Goal: Find specific page/section: Find specific page/section

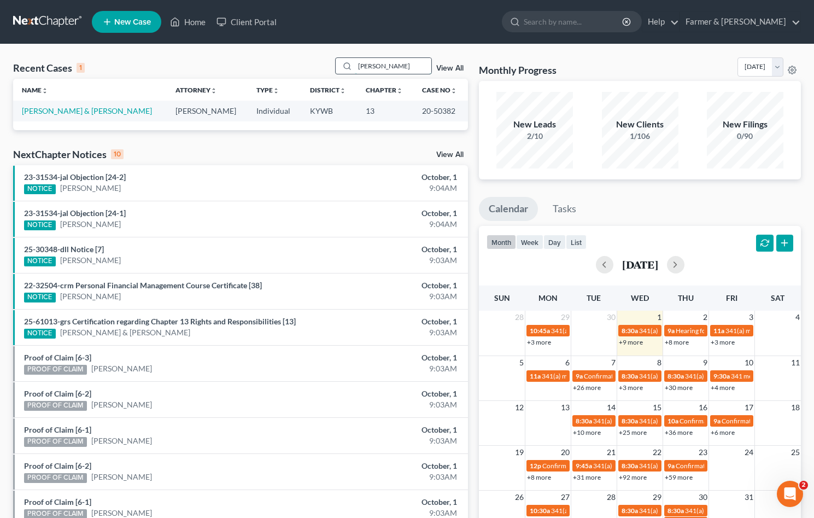
drag, startPoint x: 400, startPoint y: 65, endPoint x: 356, endPoint y: 66, distance: 44.3
click at [356, 66] on div "[PERSON_NAME]" at bounding box center [383, 65] width 97 height 17
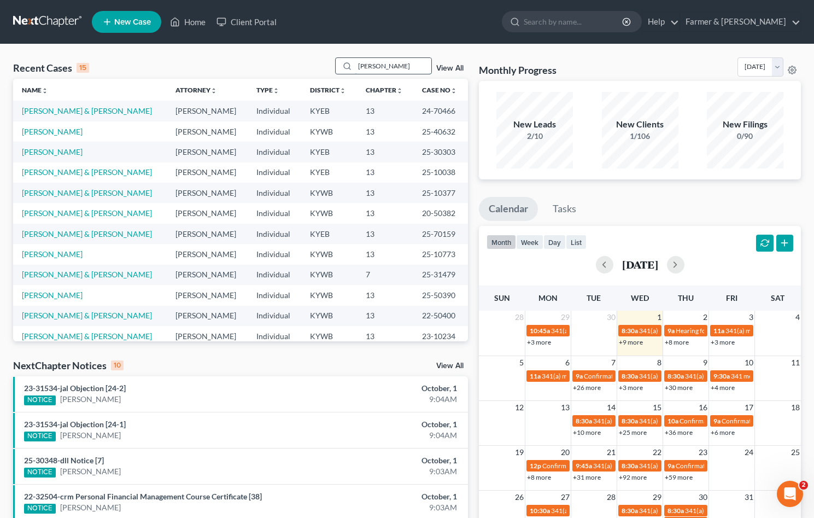
type input "[PERSON_NAME]"
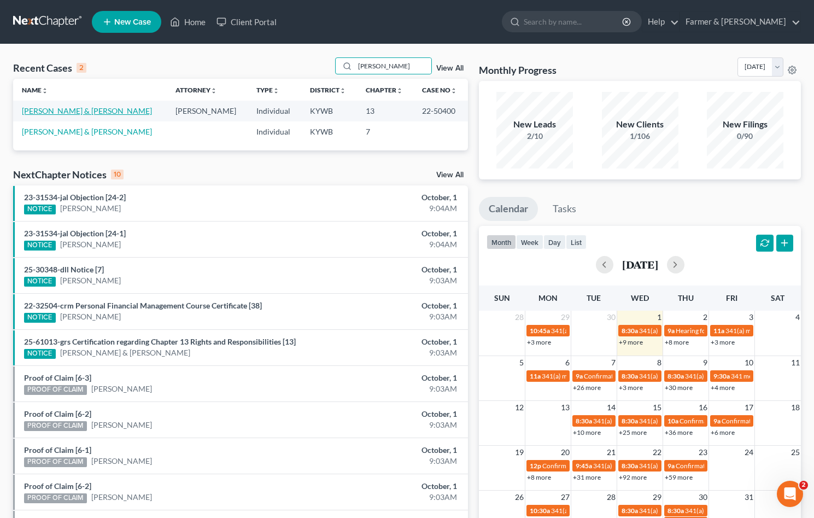
click at [57, 113] on link "[PERSON_NAME] & [PERSON_NAME]" at bounding box center [87, 110] width 130 height 9
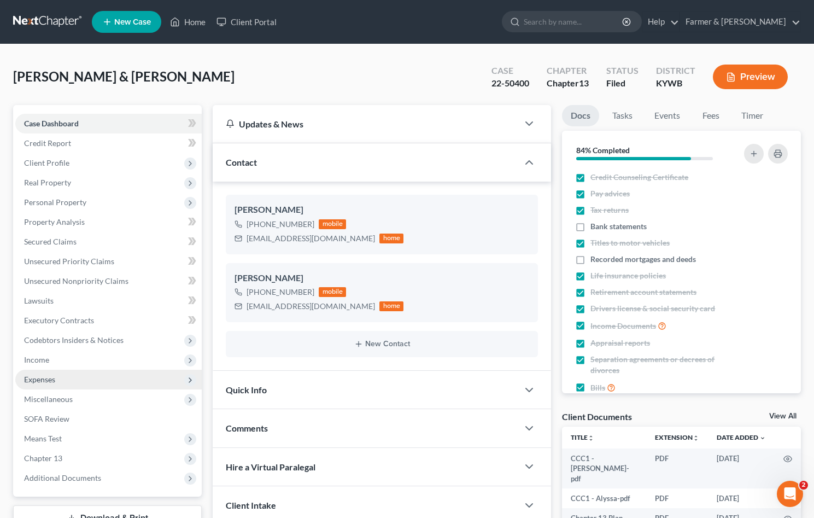
scroll to position [88, 0]
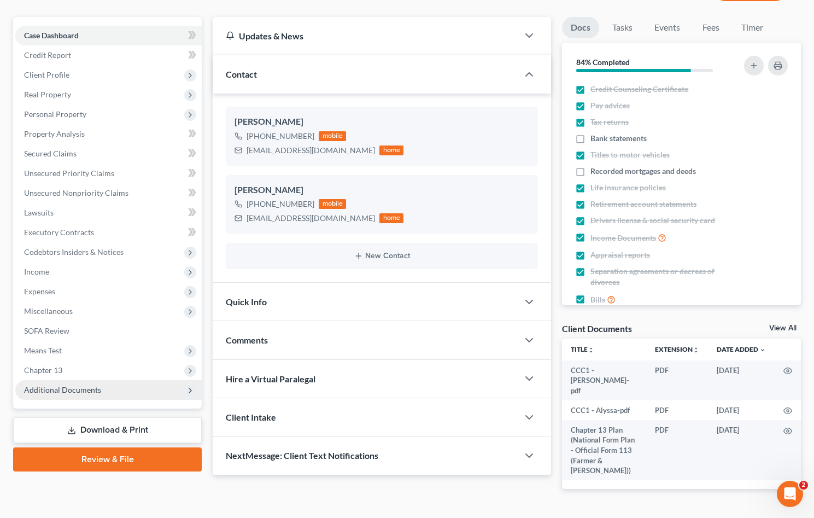
click at [86, 387] on span "Additional Documents" at bounding box center [62, 389] width 77 height 9
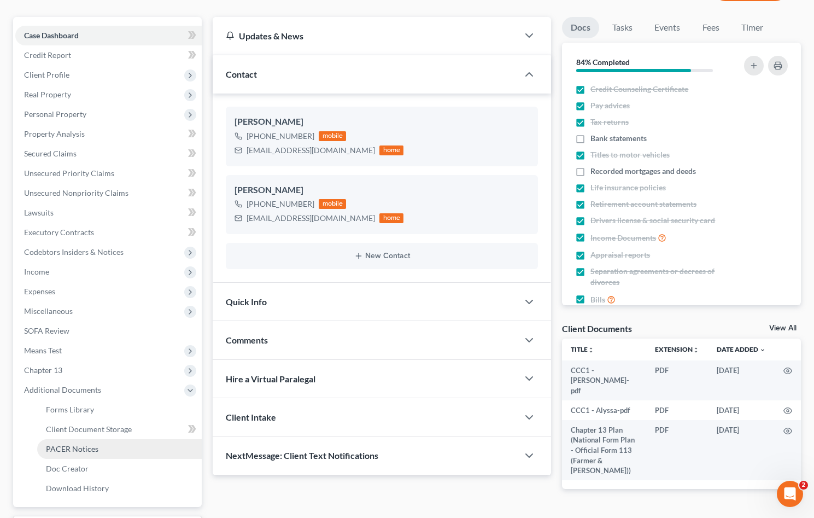
click at [96, 449] on span "PACER Notices" at bounding box center [72, 448] width 52 height 9
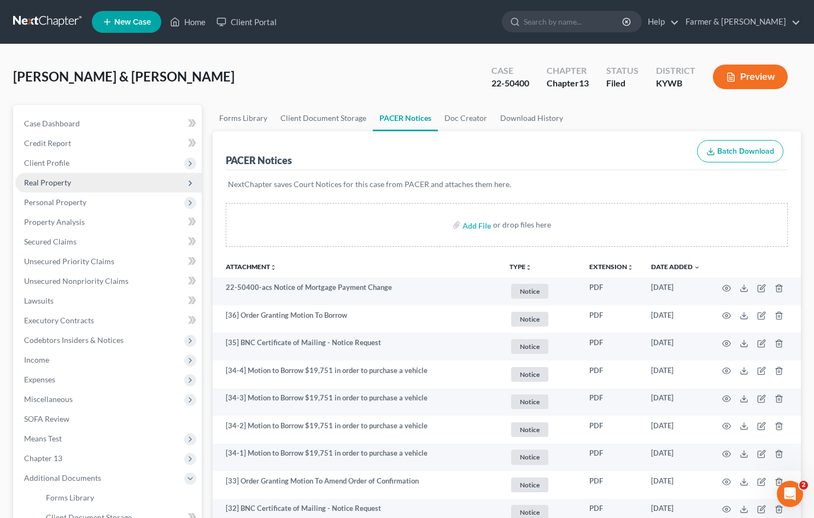
click at [50, 158] on span "Client Profile" at bounding box center [46, 162] width 45 height 9
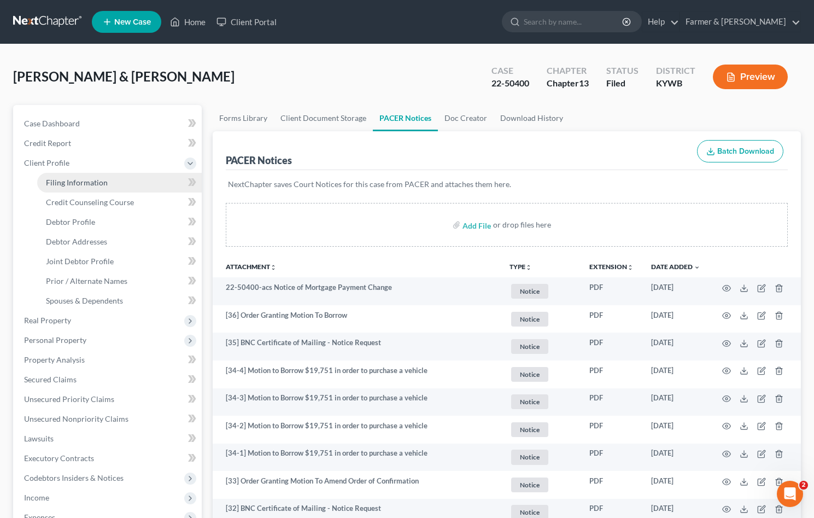
click at [81, 183] on span "Filing Information" at bounding box center [77, 182] width 62 height 9
select select "1"
select select "3"
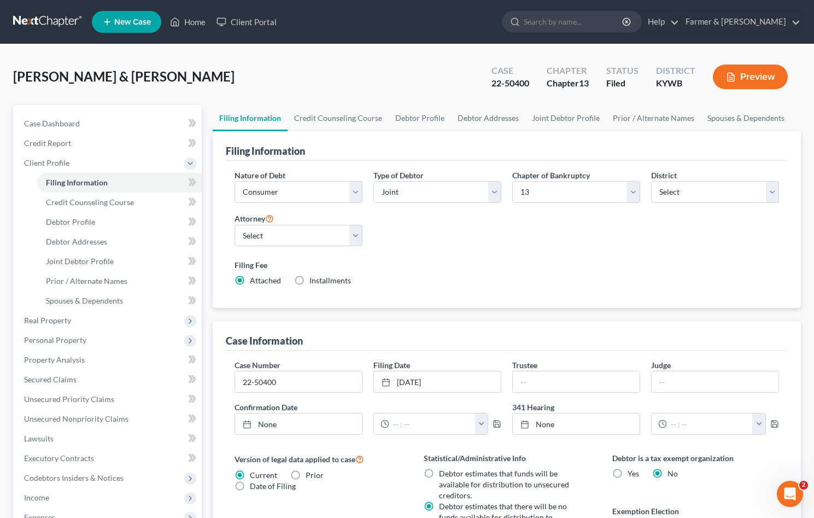
click at [53, 18] on link at bounding box center [48, 22] width 70 height 20
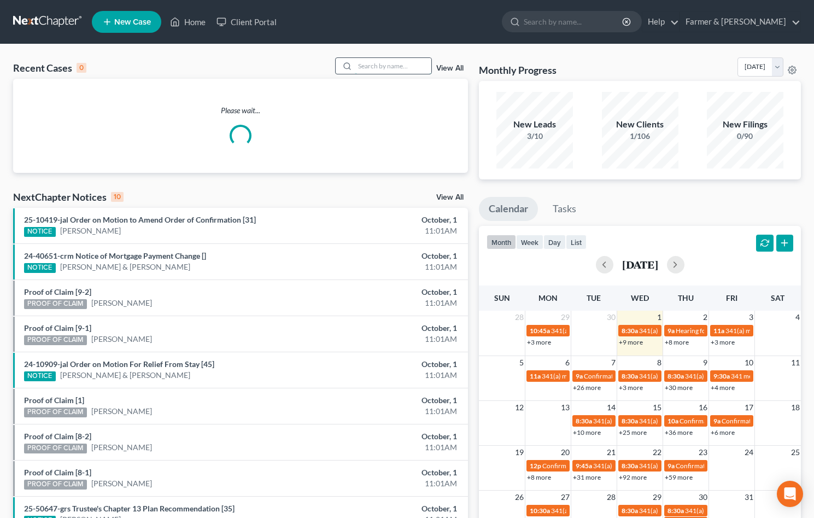
click at [381, 69] on input "search" at bounding box center [393, 66] width 77 height 16
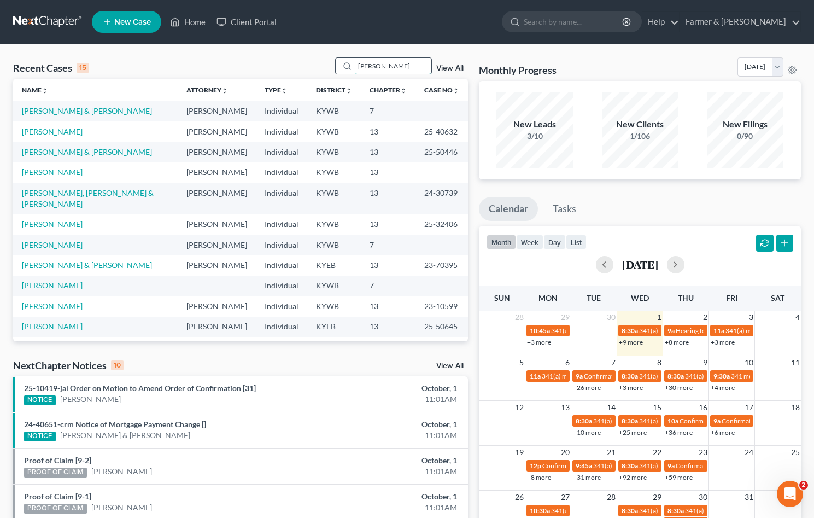
type input "christina morrison"
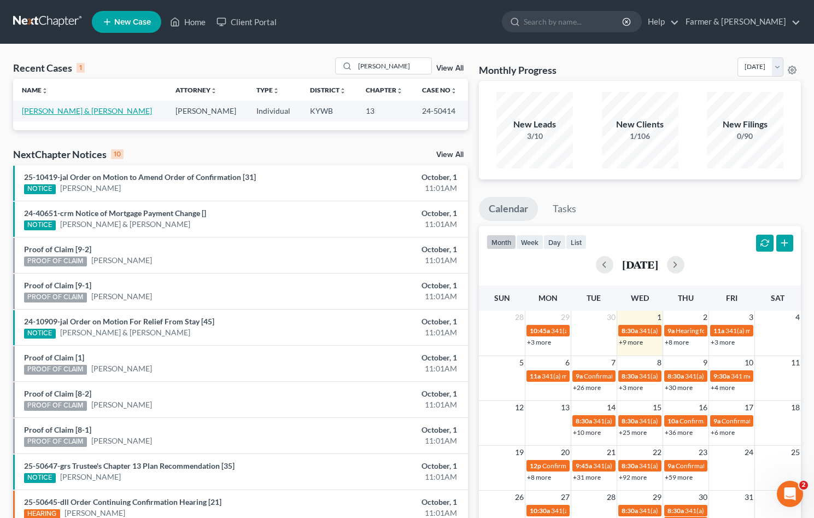
click at [99, 109] on link "Morrison, Scott & Christina" at bounding box center [87, 110] width 130 height 9
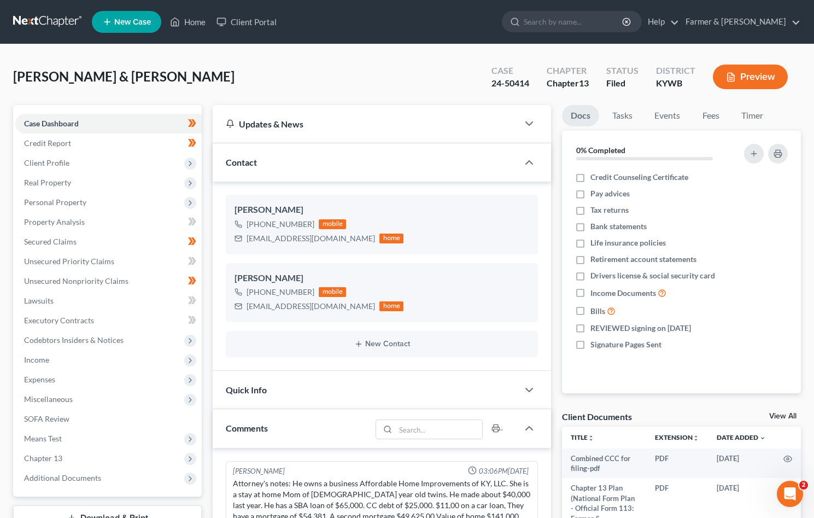
scroll to position [169, 0]
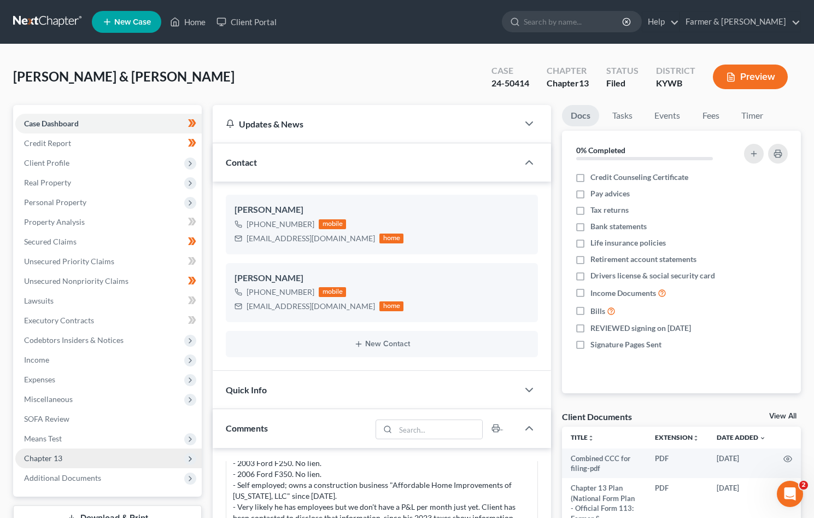
click at [55, 451] on span "Chapter 13" at bounding box center [108, 458] width 186 height 20
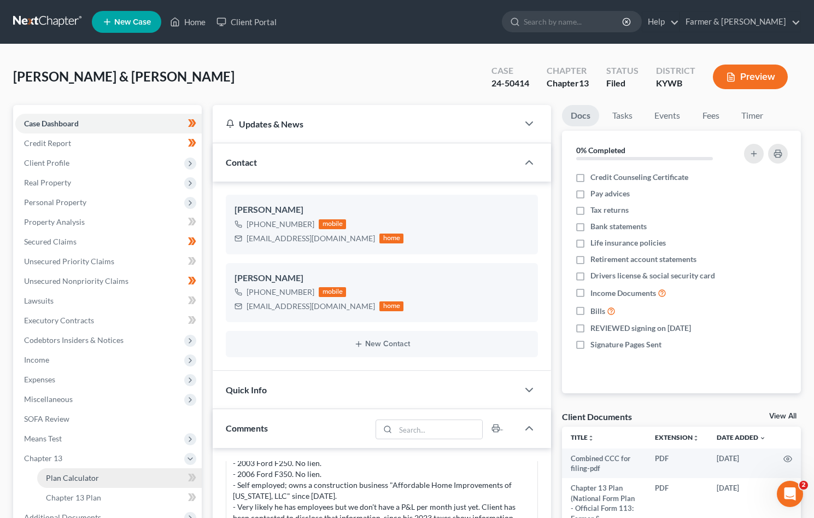
click at [64, 476] on span "Plan Calculator" at bounding box center [72, 477] width 53 height 9
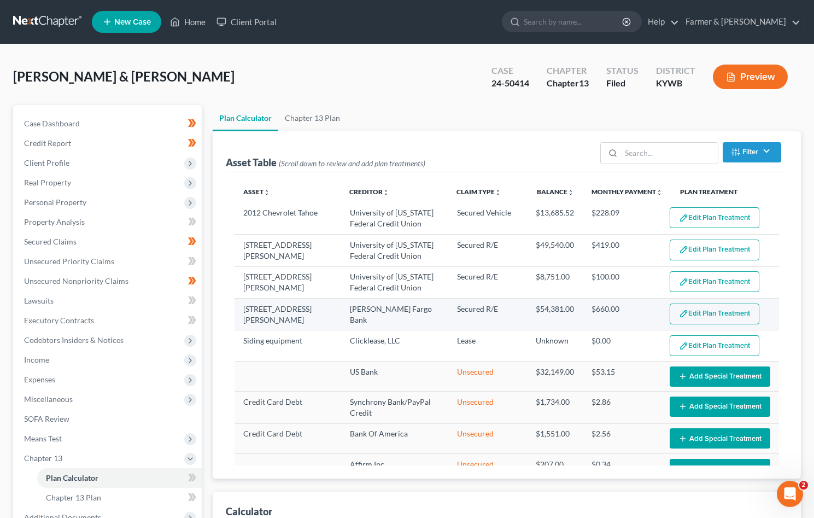
select select "59"
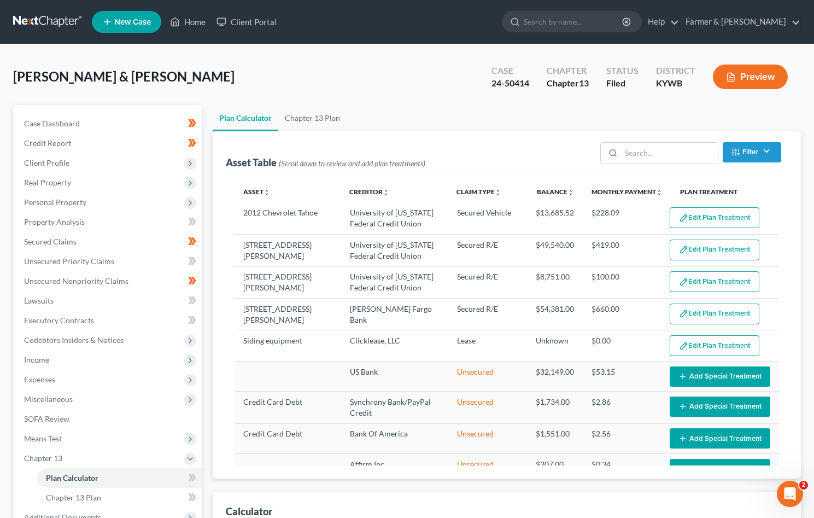
click at [43, 21] on link at bounding box center [48, 22] width 70 height 20
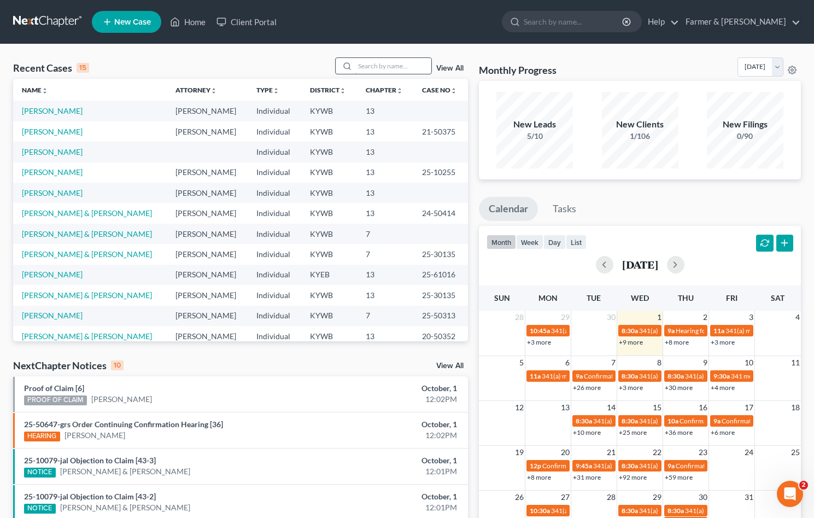
click at [392, 71] on input "search" at bounding box center [393, 66] width 77 height 16
type input "darron king"
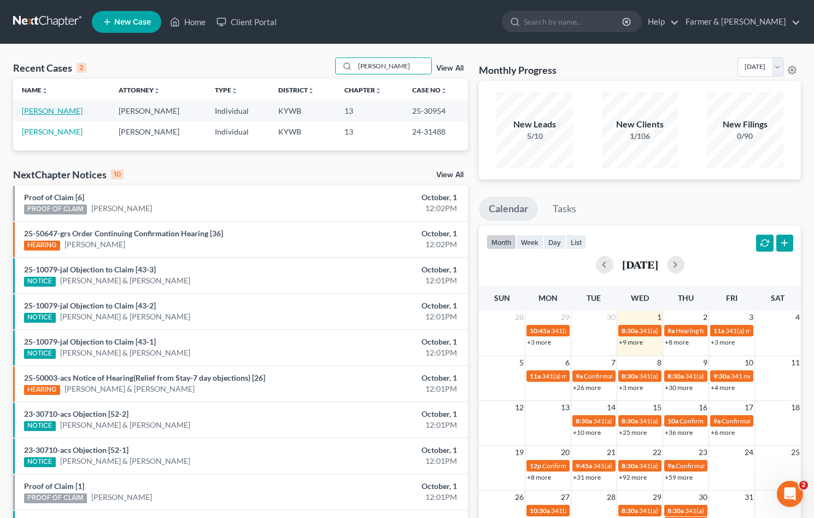
click at [55, 112] on link "King, Darron" at bounding box center [52, 110] width 61 height 9
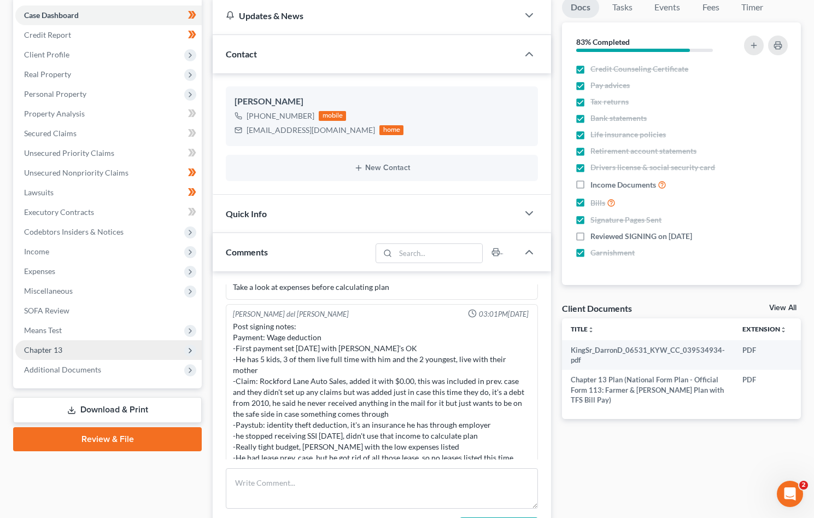
scroll to position [109, 0]
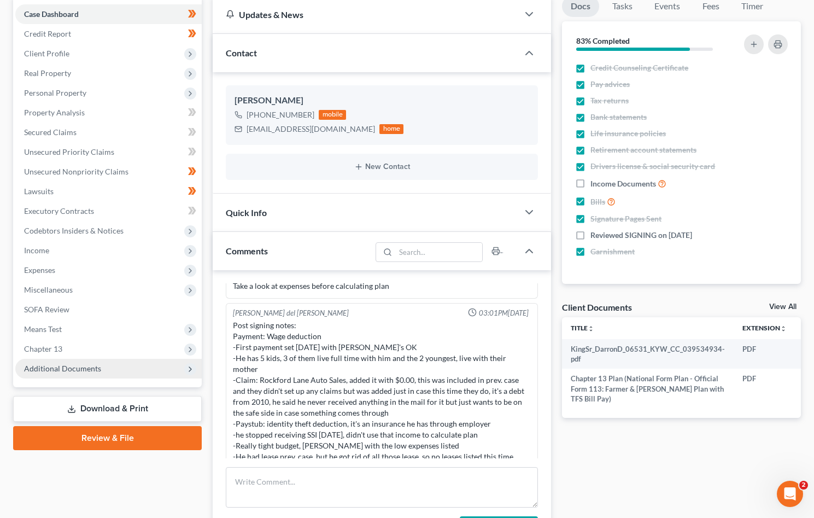
click at [50, 373] on span "Additional Documents" at bounding box center [108, 369] width 186 height 20
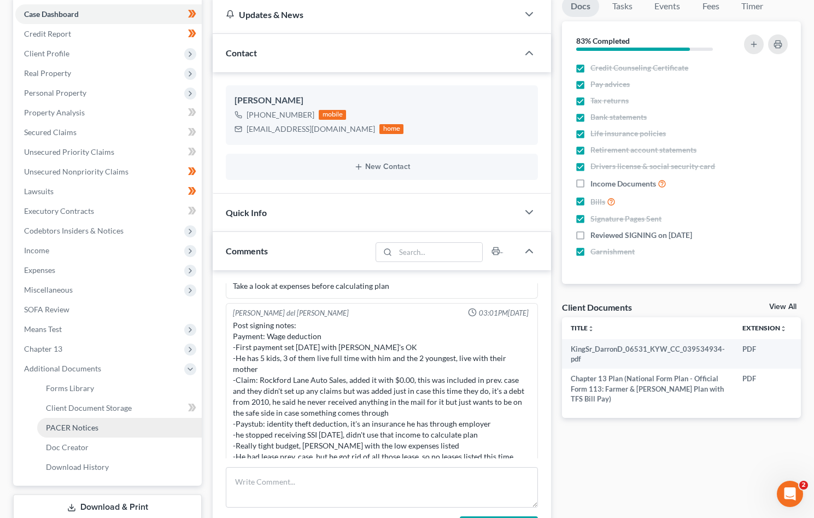
click at [77, 431] on span "PACER Notices" at bounding box center [72, 426] width 52 height 9
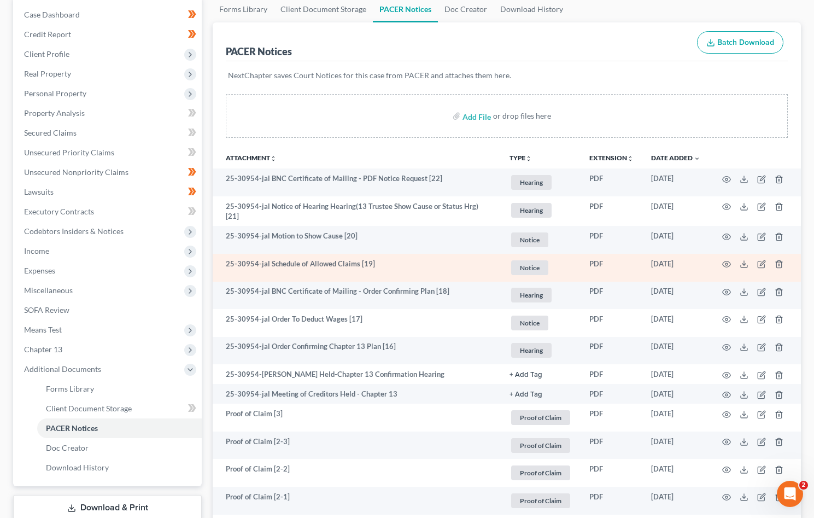
scroll to position [109, 0]
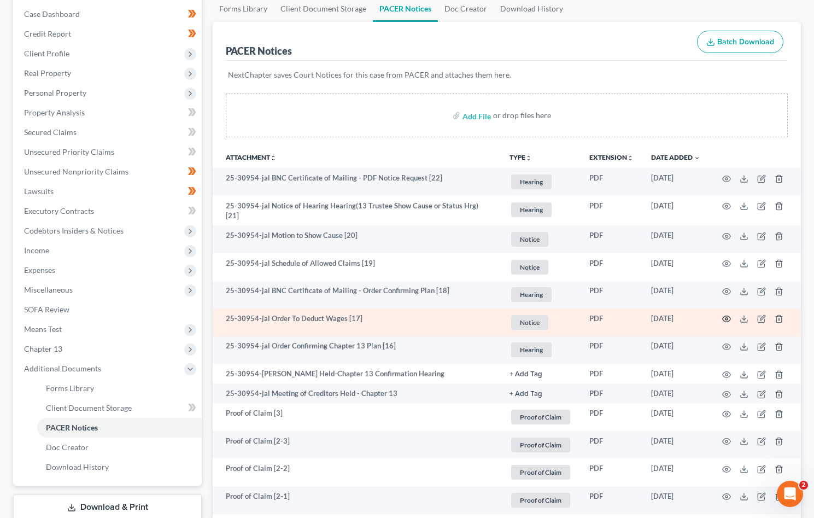
click at [725, 318] on circle "button" at bounding box center [726, 319] width 2 height 2
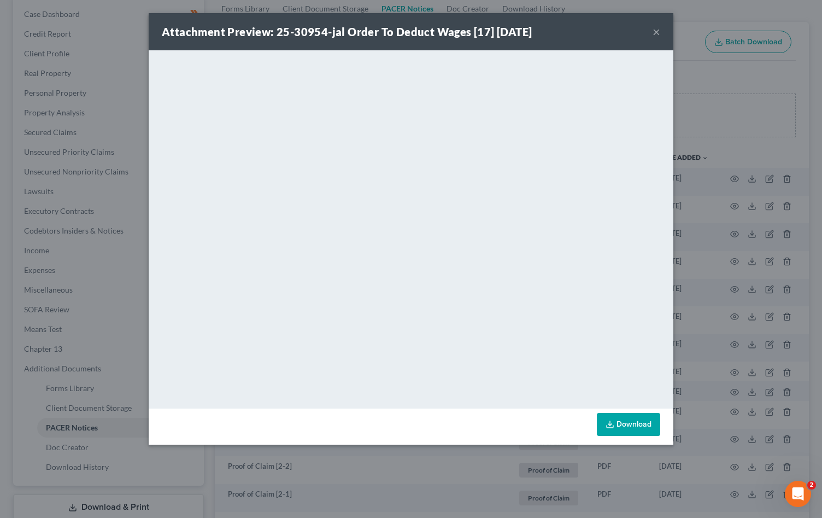
click at [653, 28] on button "×" at bounding box center [657, 31] width 8 height 13
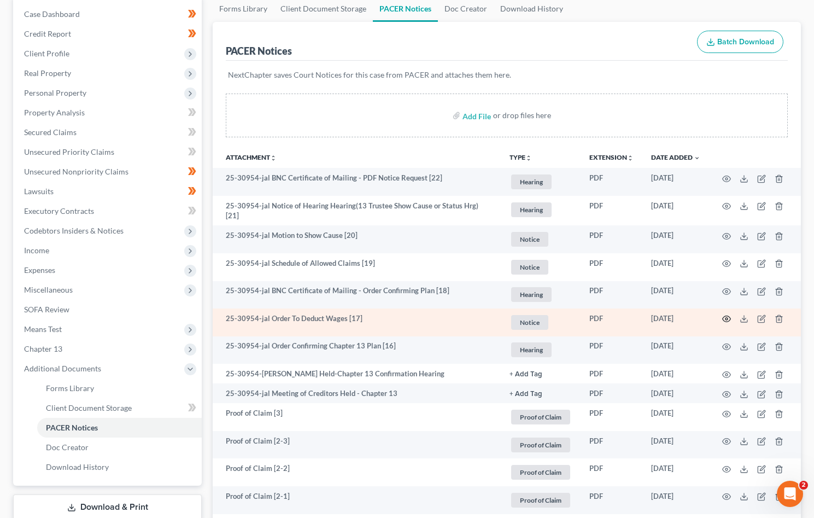
click at [729, 316] on icon "button" at bounding box center [727, 319] width 8 height 6
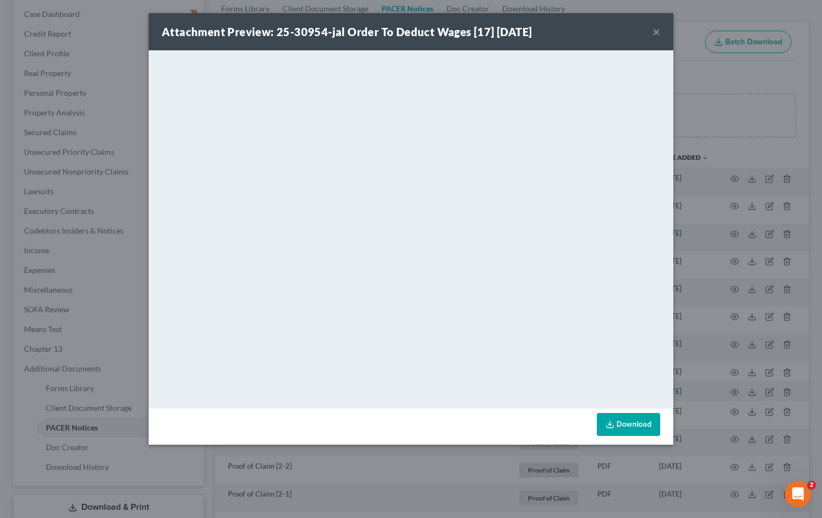
click at [659, 31] on button "×" at bounding box center [657, 31] width 8 height 13
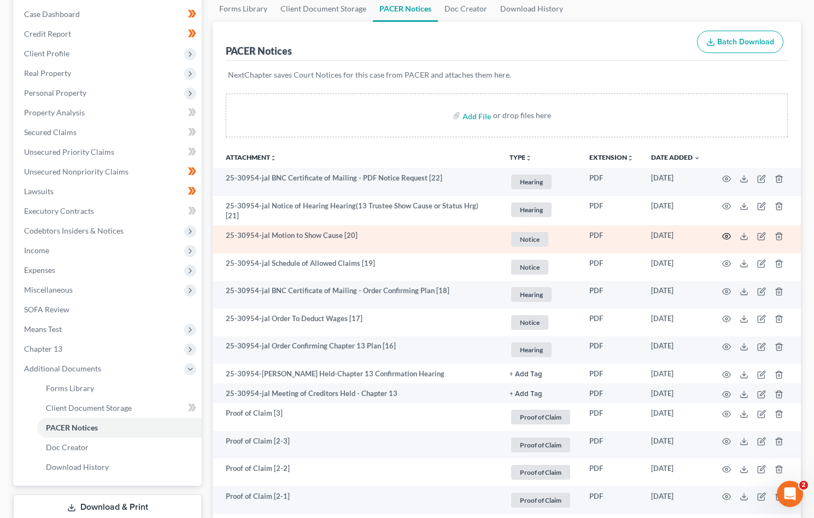
click at [725, 232] on icon "button" at bounding box center [726, 236] width 9 height 9
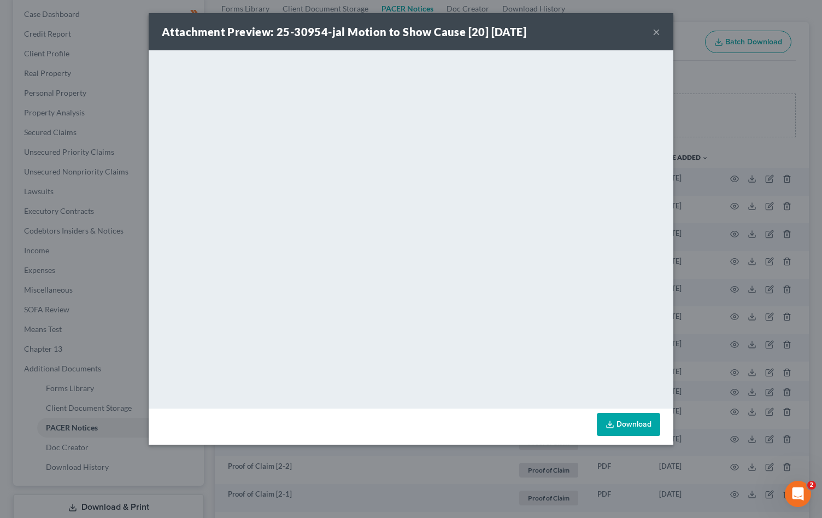
click at [657, 28] on button "×" at bounding box center [657, 31] width 8 height 13
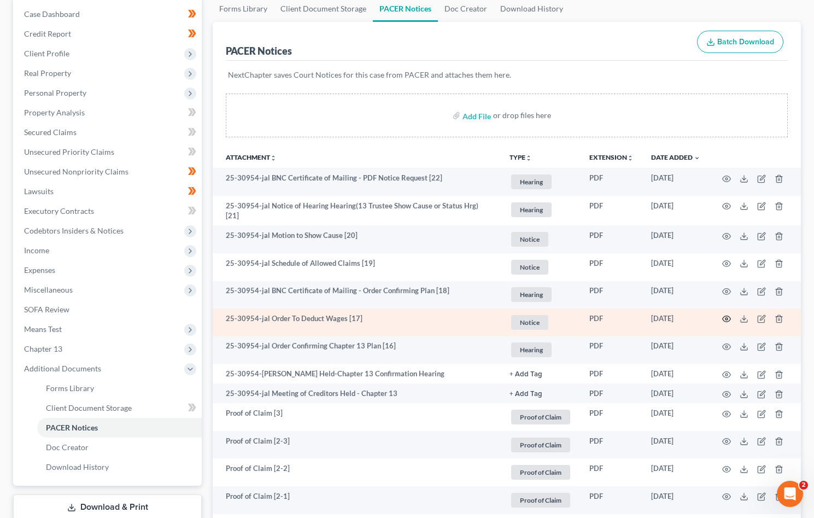
click at [729, 314] on icon "button" at bounding box center [726, 318] width 9 height 9
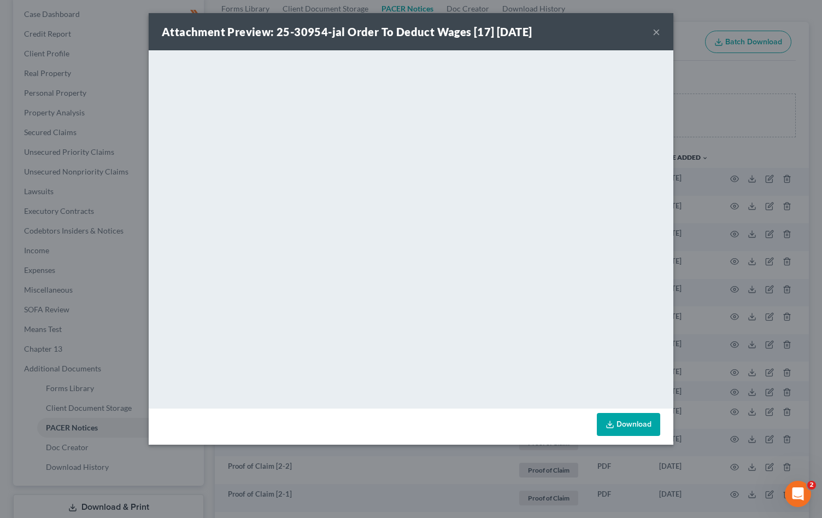
click at [612, 421] on icon at bounding box center [610, 424] width 9 height 9
click at [654, 30] on button "×" at bounding box center [657, 31] width 8 height 13
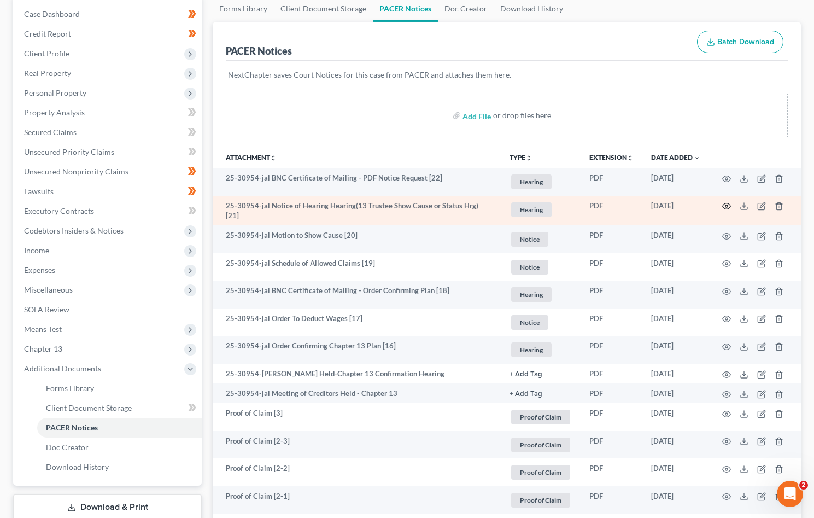
click at [725, 207] on circle "button" at bounding box center [726, 206] width 2 height 2
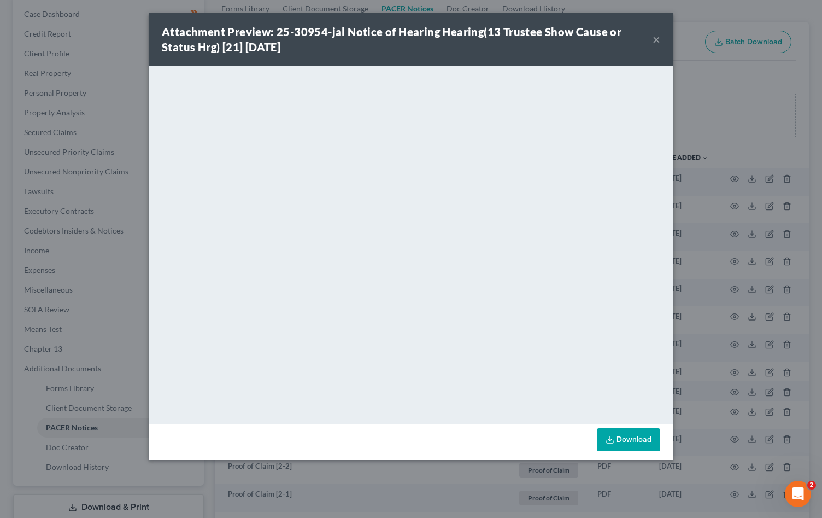
click at [654, 39] on button "×" at bounding box center [657, 39] width 8 height 13
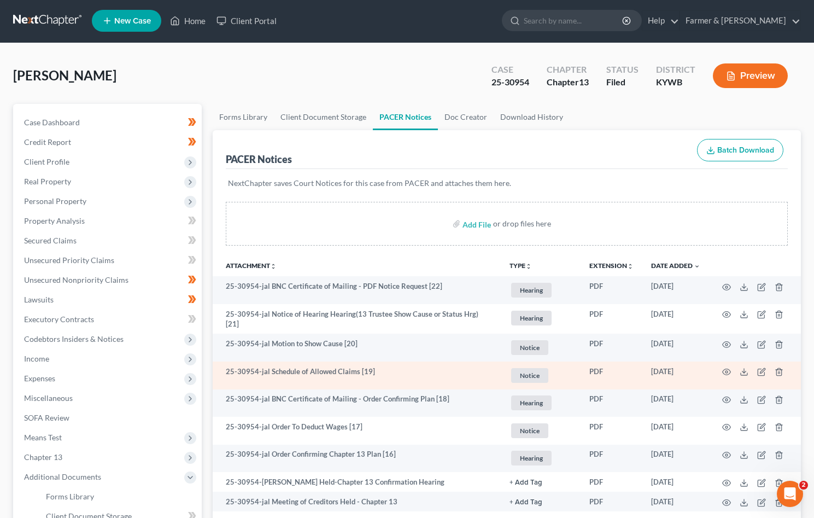
scroll to position [0, 0]
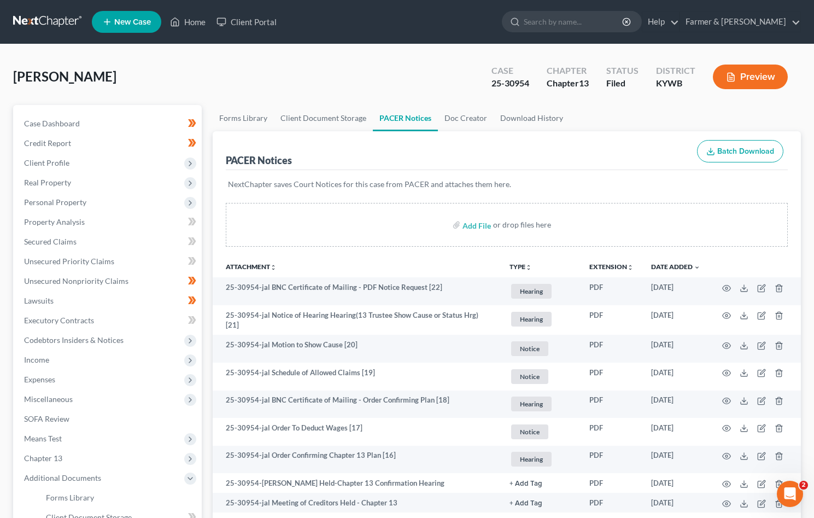
drag, startPoint x: 57, startPoint y: 24, endPoint x: 138, endPoint y: 1, distance: 83.6
click at [57, 24] on link at bounding box center [48, 22] width 70 height 20
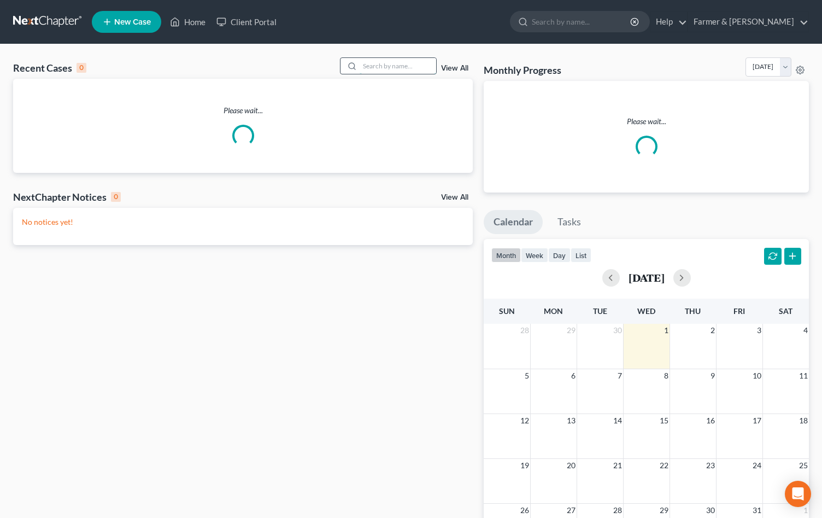
click at [365, 71] on input "search" at bounding box center [398, 66] width 77 height 16
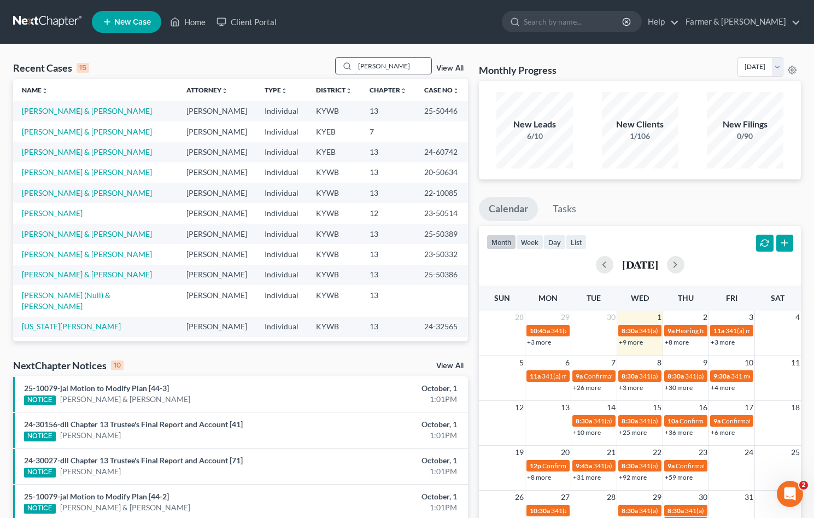
type input "rachel collins"
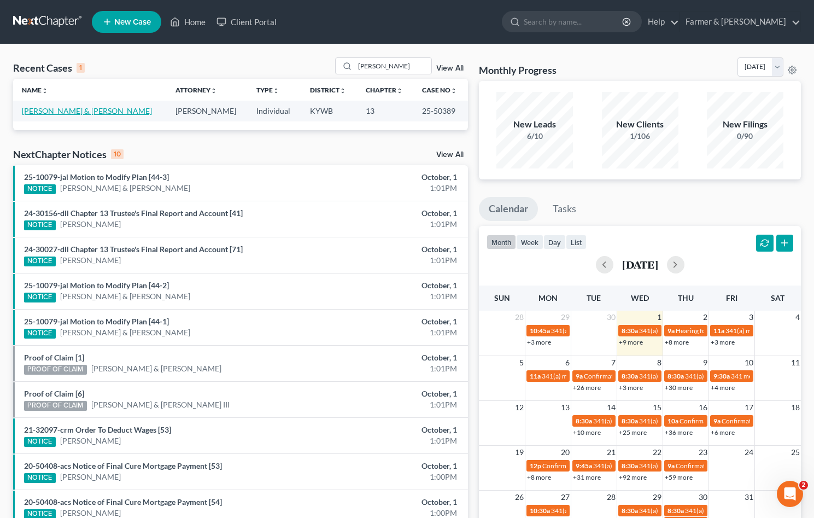
click at [63, 113] on link "Collins, Rachel & Harold" at bounding box center [87, 110] width 130 height 9
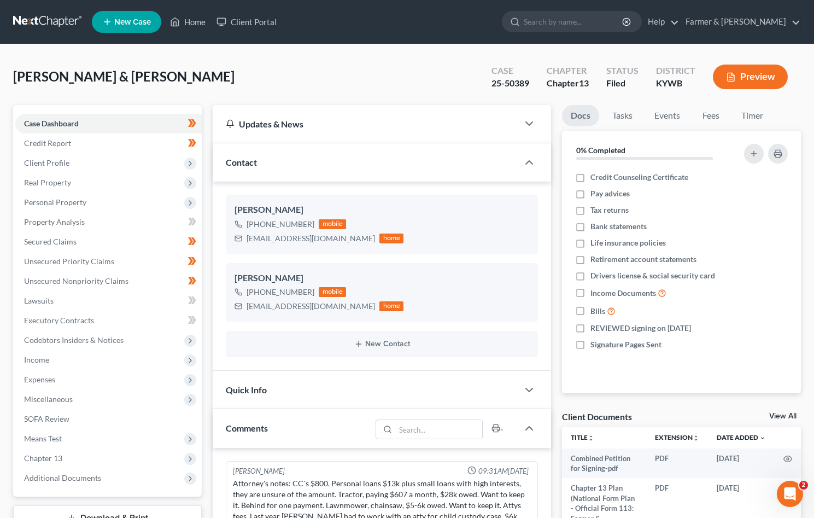
scroll to position [261, 0]
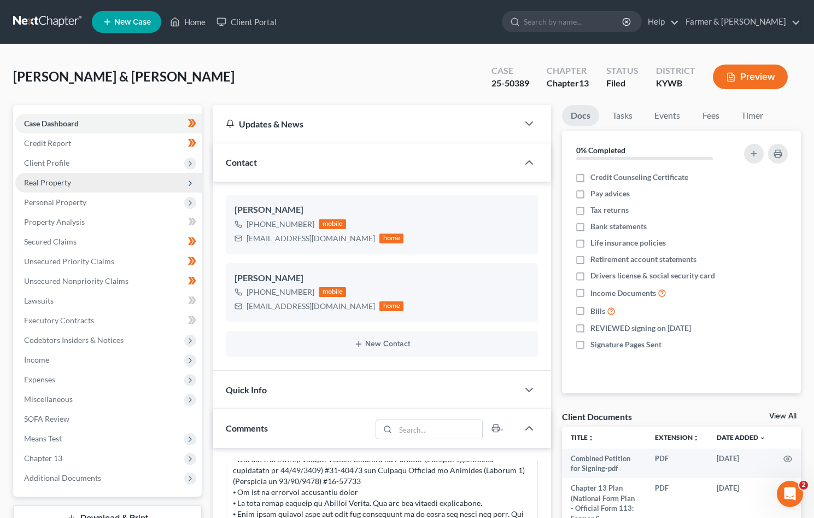
drag, startPoint x: 40, startPoint y: 164, endPoint x: 45, endPoint y: 174, distance: 11.0
click at [40, 164] on span "Client Profile" at bounding box center [46, 162] width 45 height 9
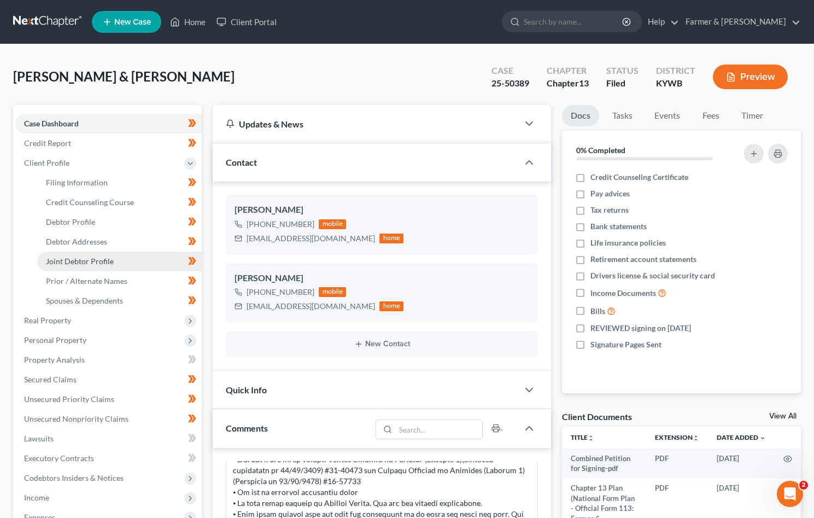
click at [89, 260] on span "Joint Debtor Profile" at bounding box center [80, 260] width 68 height 9
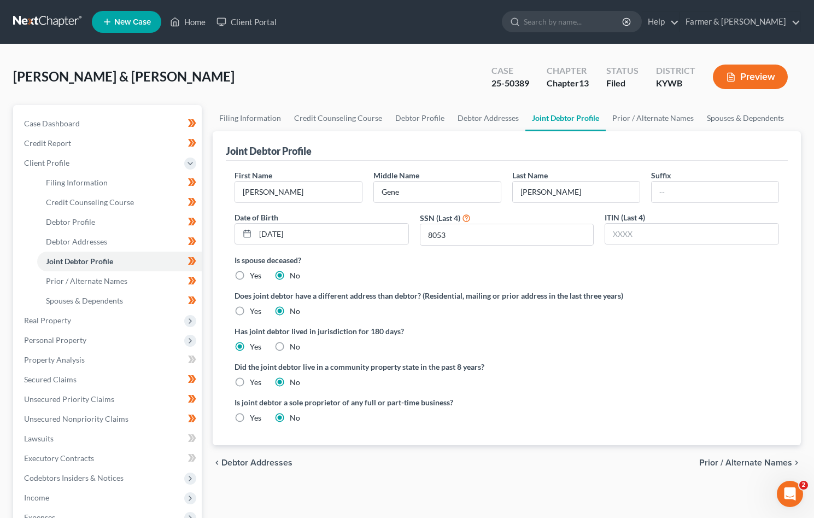
click at [32, 21] on link at bounding box center [48, 22] width 70 height 20
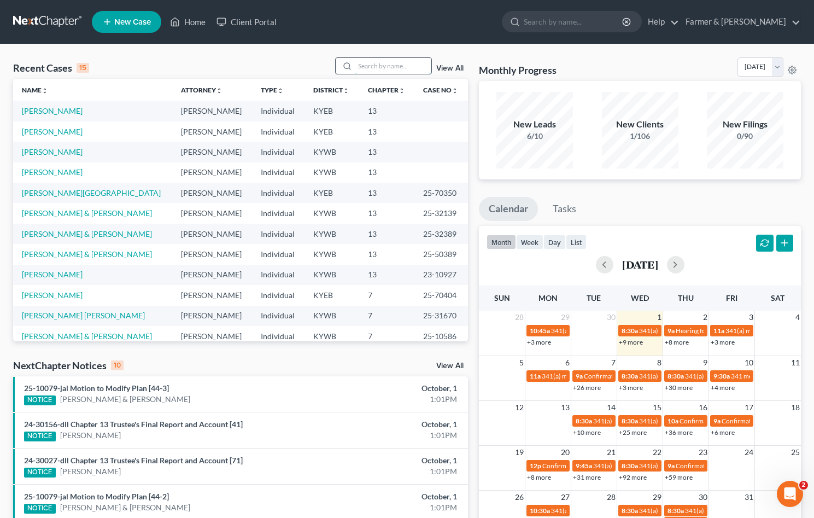
click at [388, 63] on input "search" at bounding box center [393, 66] width 77 height 16
type input "[PERSON_NAME]"
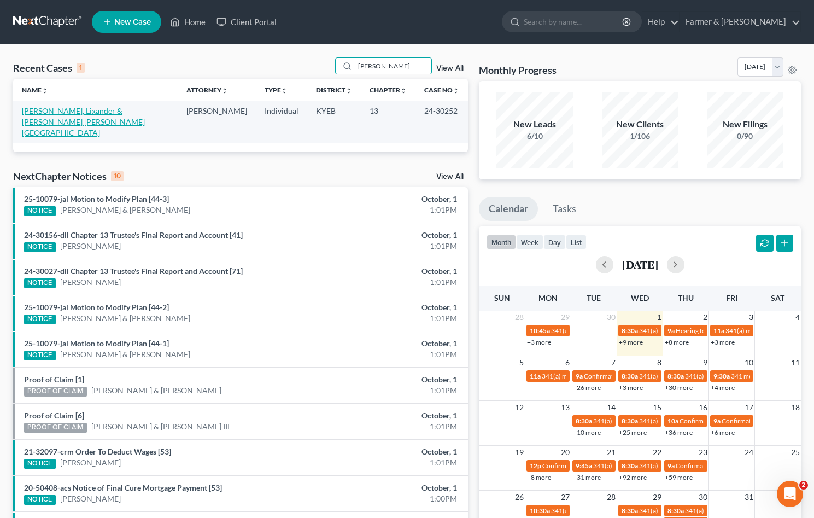
click at [67, 113] on link "[PERSON_NAME], Lixander & [PERSON_NAME] [PERSON_NAME][GEOGRAPHIC_DATA]" at bounding box center [83, 121] width 123 height 31
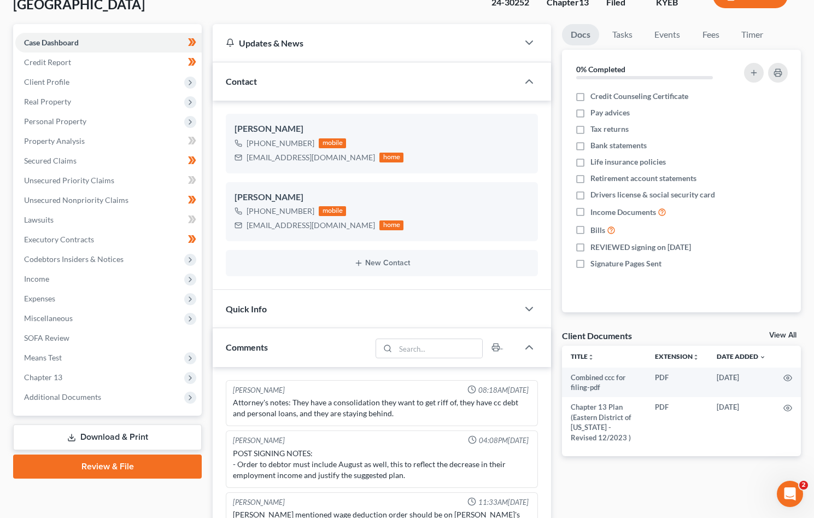
scroll to position [164, 0]
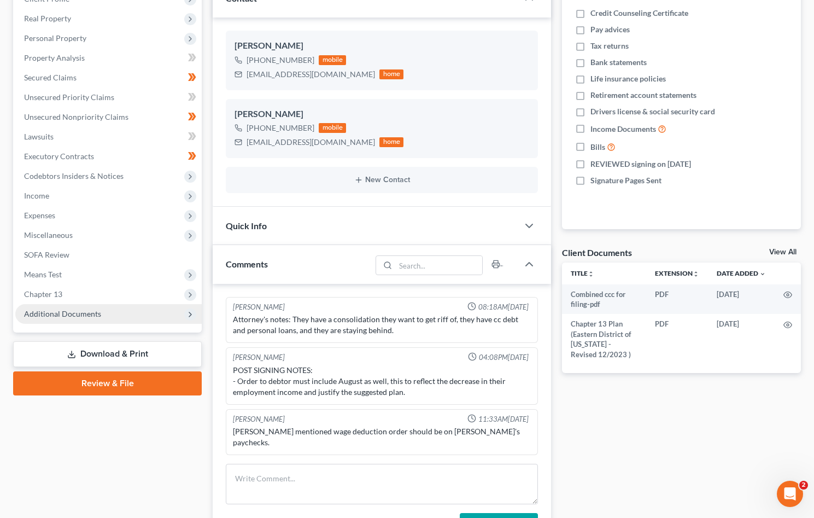
click at [52, 319] on span "Additional Documents" at bounding box center [108, 314] width 186 height 20
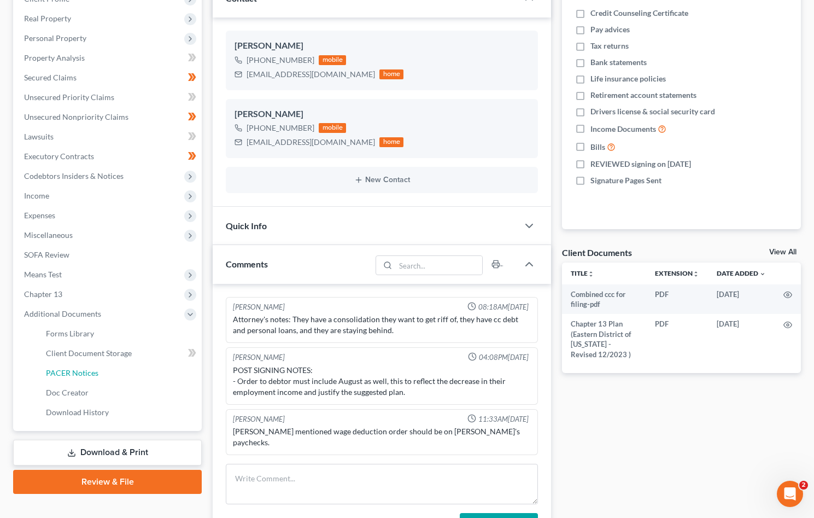
drag, startPoint x: 95, startPoint y: 373, endPoint x: 760, endPoint y: 386, distance: 665.8
click at [96, 373] on span "PACER Notices" at bounding box center [72, 372] width 52 height 9
